Goal: Check status: Check status

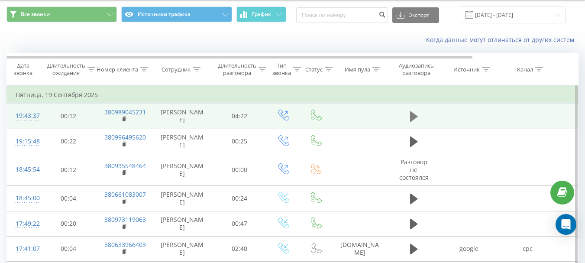
click at [411, 116] on icon at bounding box center [414, 116] width 8 height 10
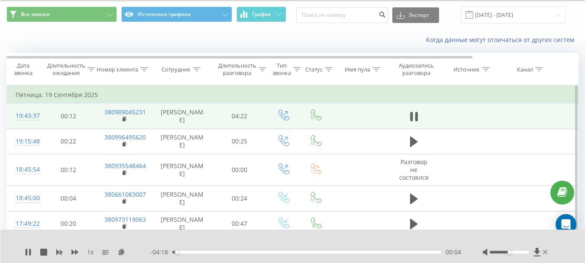
drag, startPoint x: 504, startPoint y: 249, endPoint x: 514, endPoint y: 240, distance: 14.4
click at [514, 247] on div "1 x - 04:18 00:04 00:04" at bounding box center [292, 245] width 585 height 33
click at [501, 17] on input "[DATE] - [DATE]" at bounding box center [512, 14] width 105 height 17
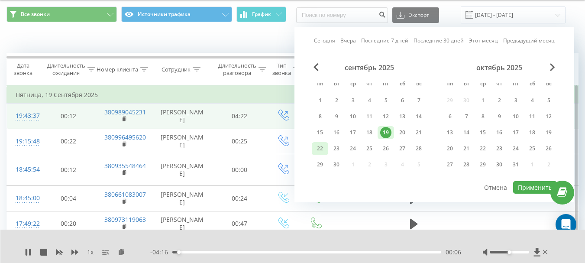
click at [318, 150] on div "22" at bounding box center [319, 148] width 11 height 11
click at [524, 187] on button "Применить" at bounding box center [535, 187] width 44 height 13
type input "[DATE] - [DATE]"
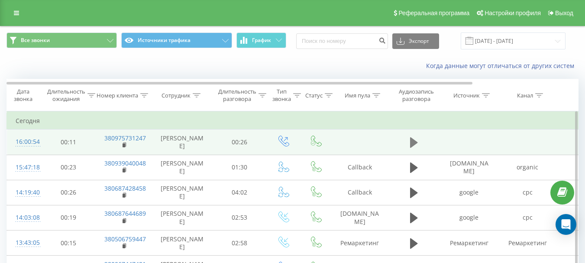
click at [414, 143] on icon at bounding box center [414, 142] width 8 height 10
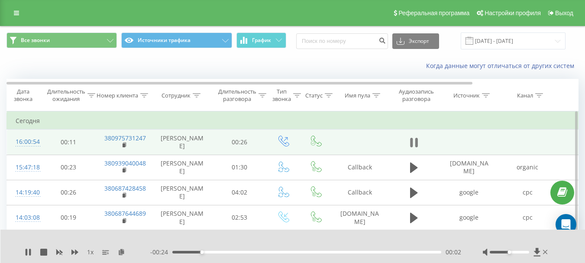
click at [412, 144] on icon at bounding box center [414, 142] width 8 height 12
